Goal: Task Accomplishment & Management: Use online tool/utility

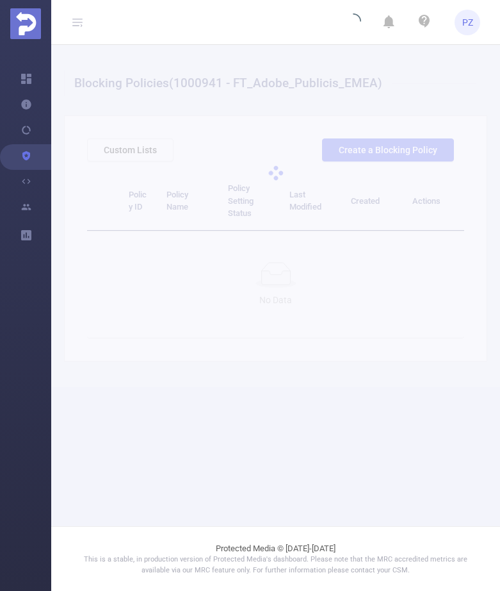
click at [421, 154] on div at bounding box center [275, 173] width 449 height 256
click at [431, 158] on div at bounding box center [275, 173] width 449 height 256
click at [425, 143] on div at bounding box center [275, 173] width 449 height 256
click at [397, 151] on div at bounding box center [275, 173] width 449 height 256
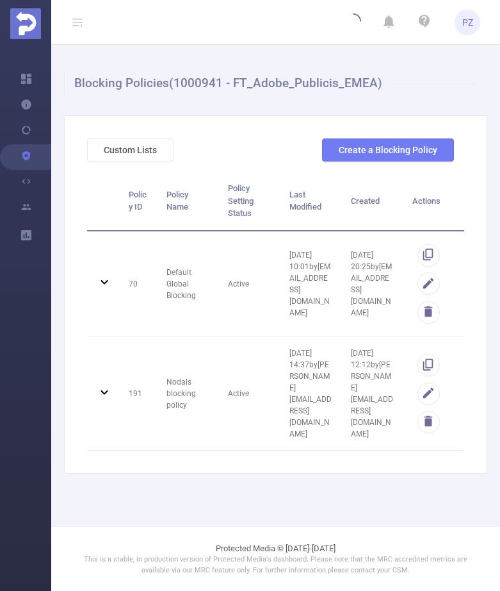
click at [397, 151] on button "Create a Blocking Policy" at bounding box center [388, 149] width 132 height 23
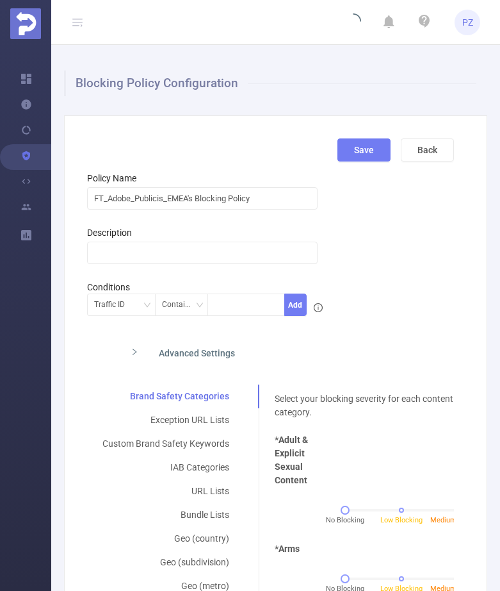
click at [216, 354] on div "Advanced Settings" at bounding box center [230, 351] width 220 height 27
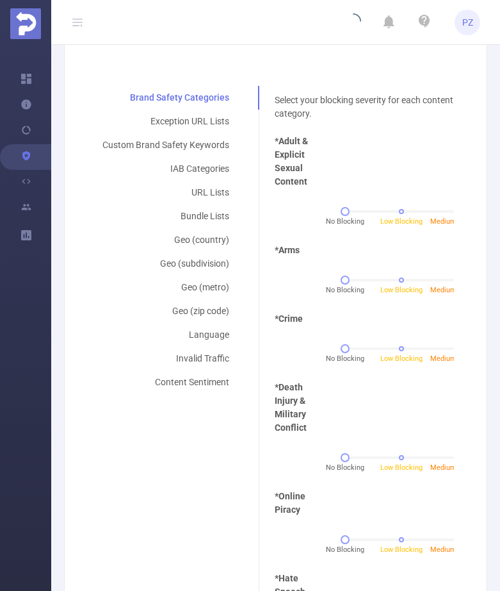
scroll to position [491, 0]
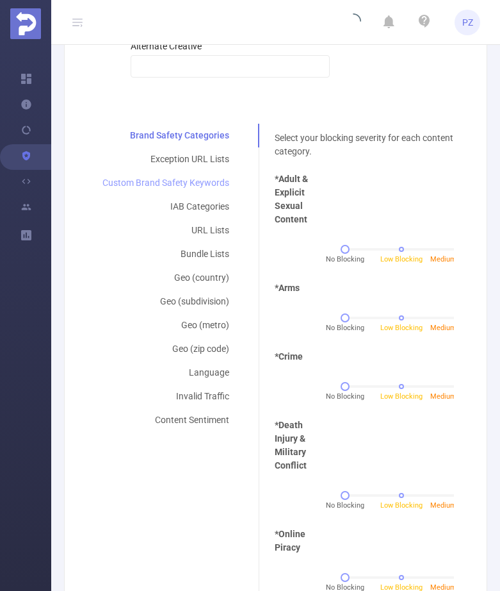
click at [180, 190] on div "Custom Brand Safety Keywords" at bounding box center [166, 183] width 158 height 24
